Goal: Find specific page/section: Find specific page/section

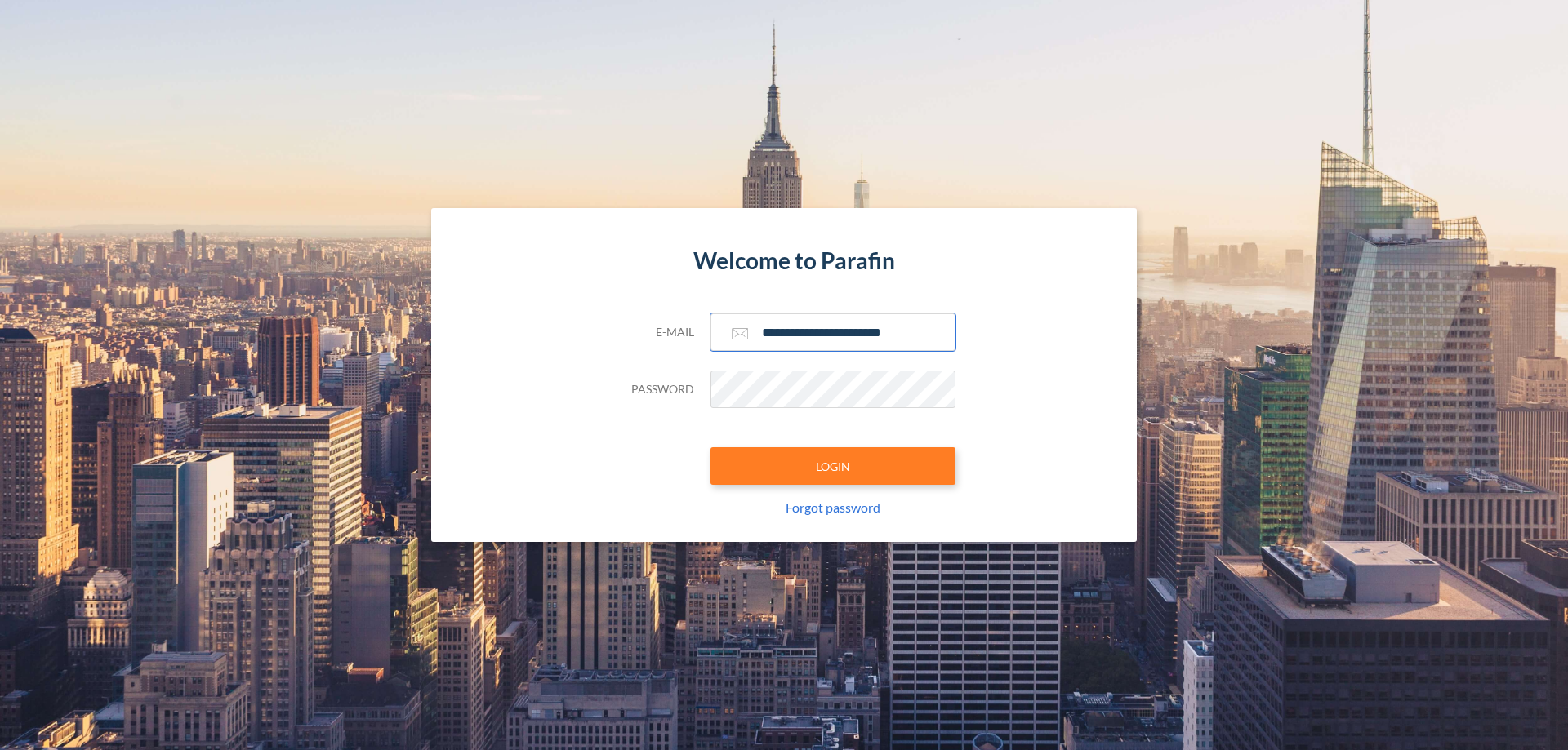
type input "**********"
click at [833, 466] on button "LOGIN" at bounding box center [832, 465] width 245 height 38
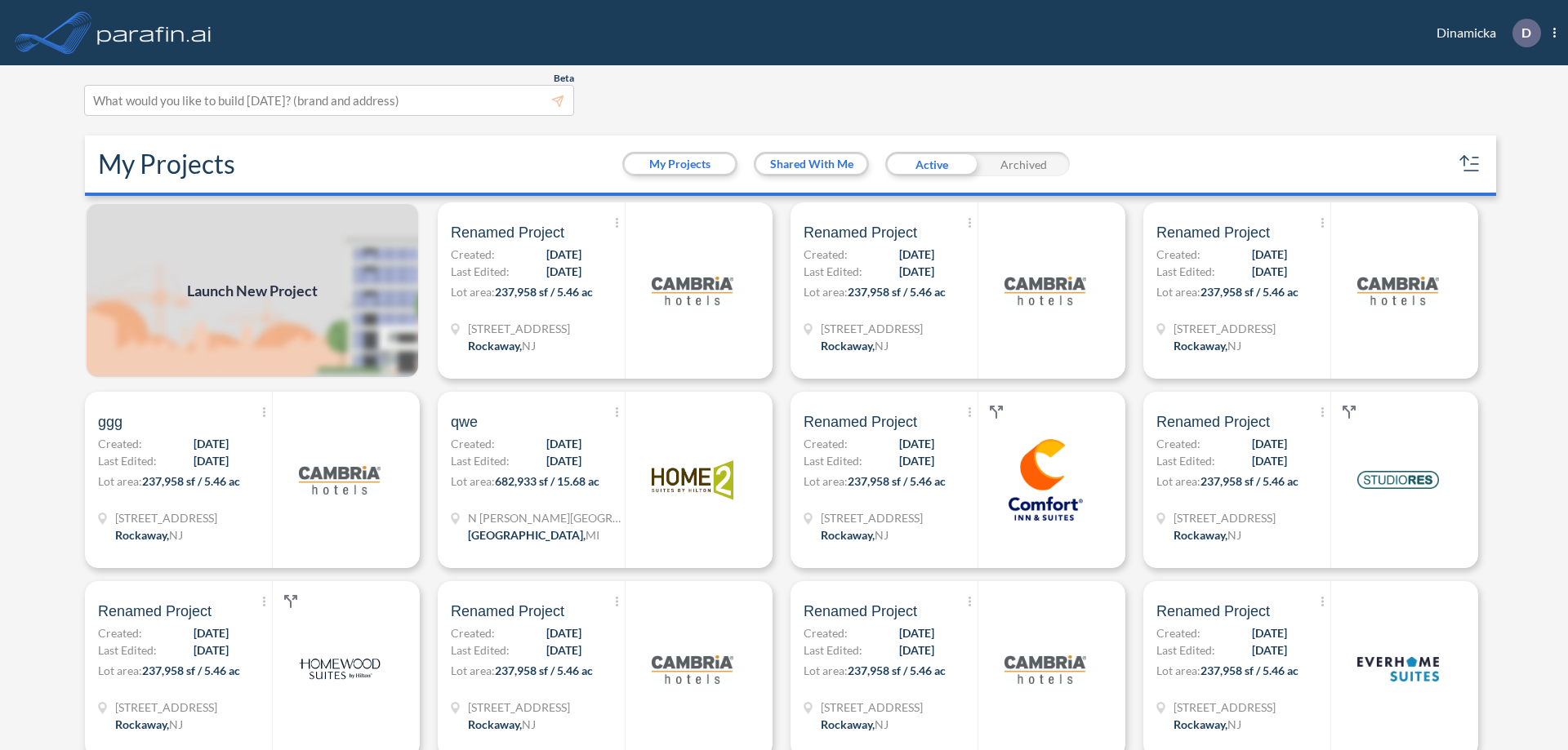
scroll to position [4, 0]
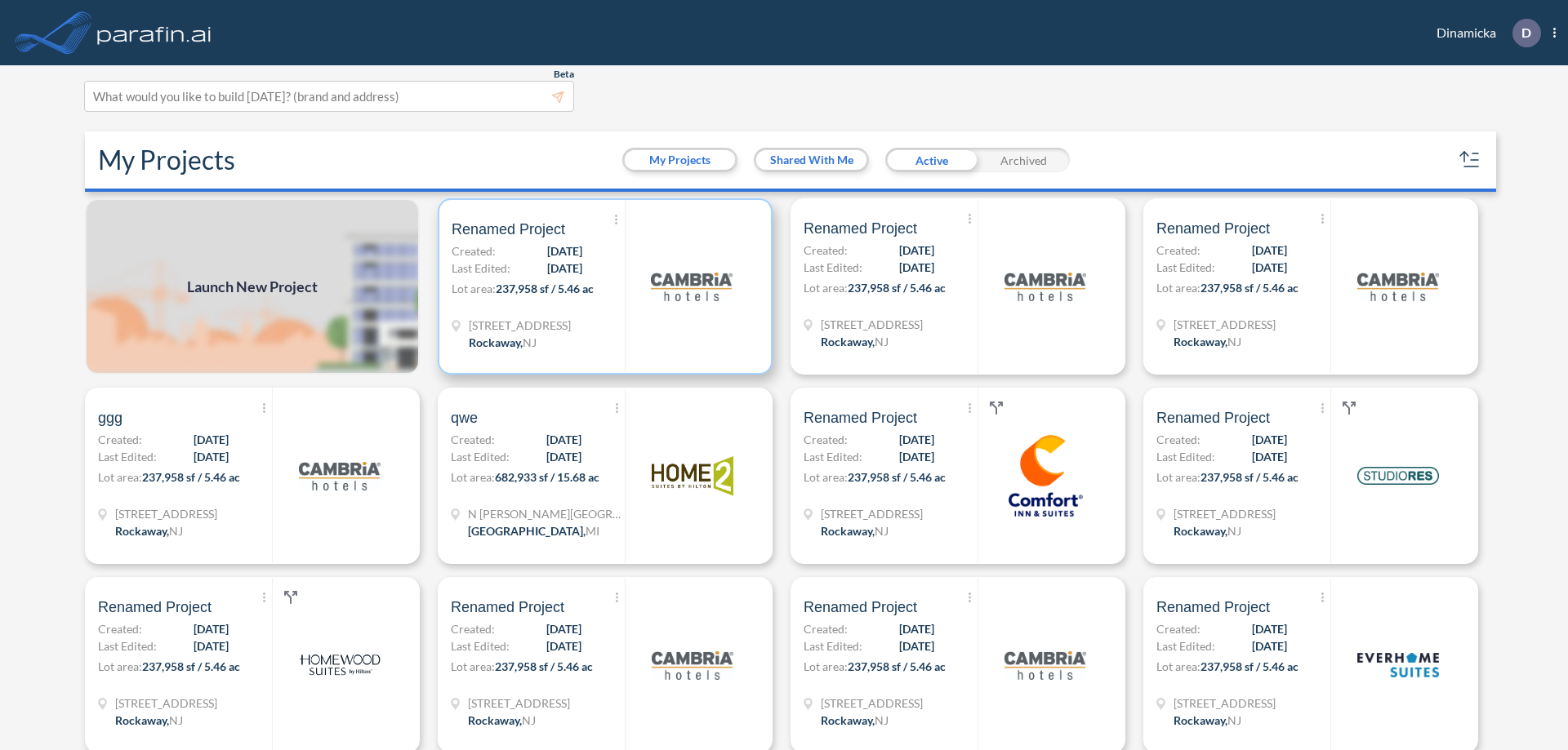
click at [602, 286] on p "Lot area: 237,958 sf / 5.46 ac" at bounding box center [538, 291] width 173 height 23
